Goal: Task Accomplishment & Management: Manage account settings

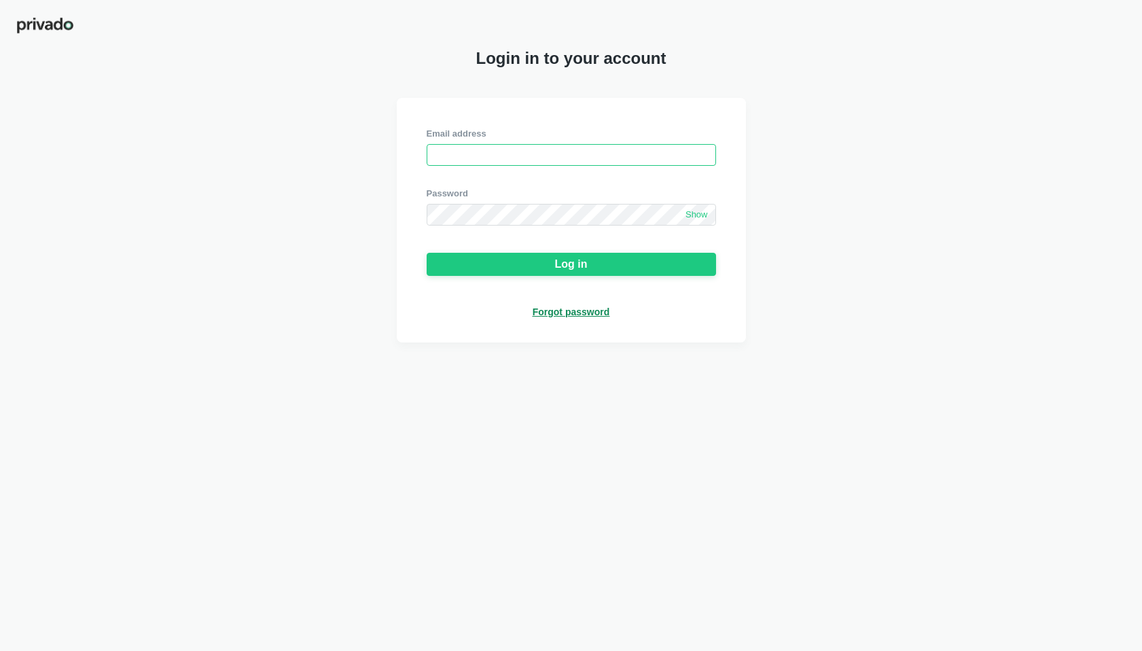
click at [464, 149] on input "email" at bounding box center [571, 155] width 289 height 22
type input "[EMAIL_ADDRESS][DOMAIN_NAME]"
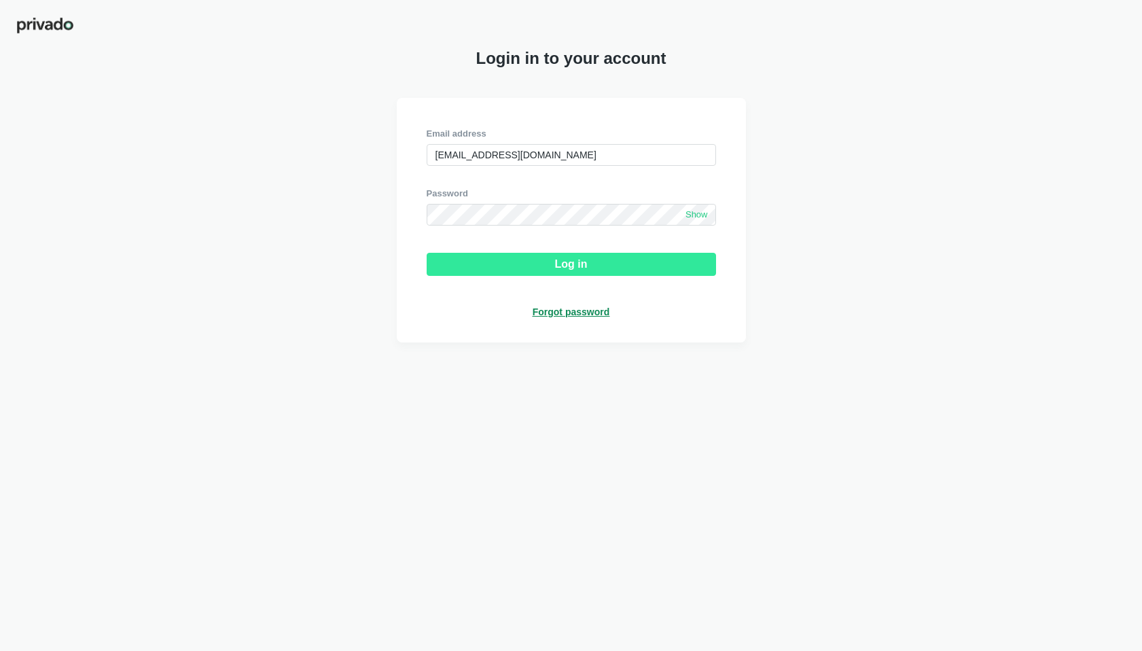
click at [506, 269] on button "Log in" at bounding box center [571, 264] width 289 height 23
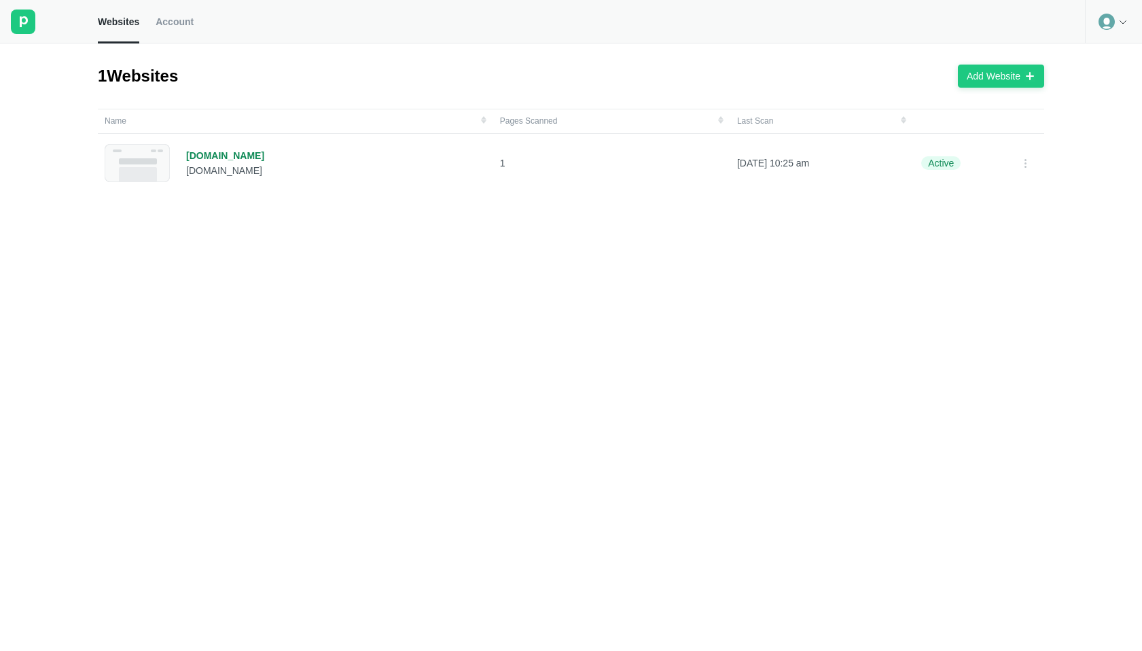
click at [176, 33] on link "Account" at bounding box center [175, 21] width 38 height 43
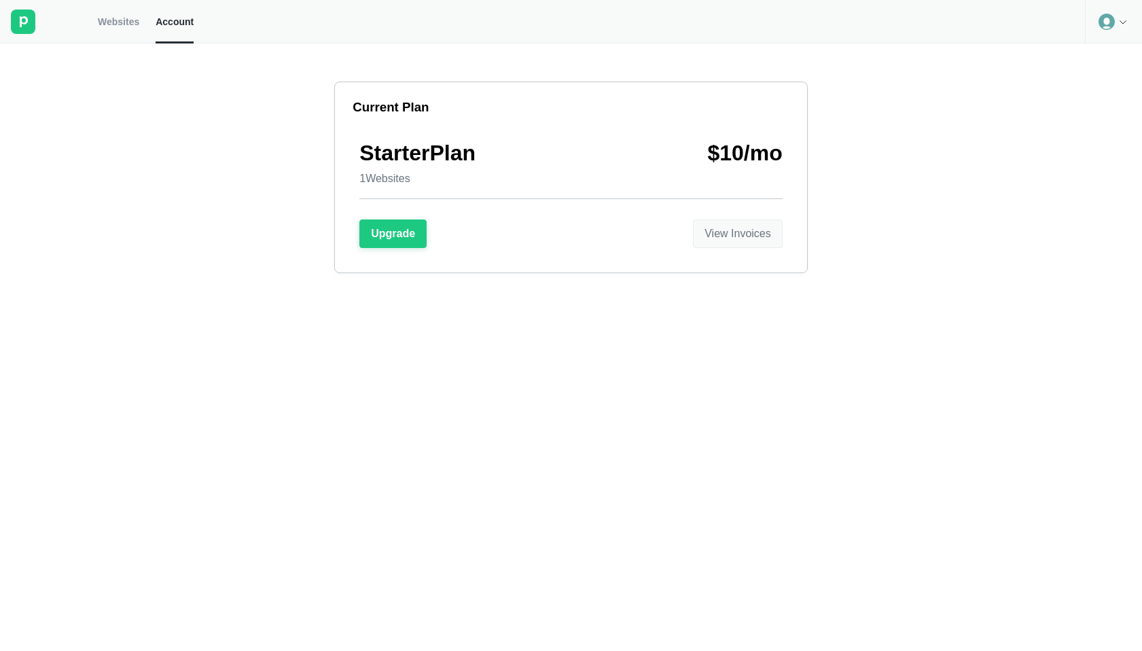
drag, startPoint x: 735, startPoint y: 236, endPoint x: 720, endPoint y: 236, distance: 14.9
click at [733, 236] on div "View Invoices" at bounding box center [738, 234] width 67 height 12
click at [861, 114] on div "Current Plan Starter Plan 1 Websites $ 10 /mo Upgrade View Invoices" at bounding box center [571, 158] width 1142 height 230
click at [262, 239] on div "Current Plan Starter Plan 1 Websites $ 10 /mo Upgrade View Invoices" at bounding box center [571, 158] width 1142 height 230
